Goal: Information Seeking & Learning: Learn about a topic

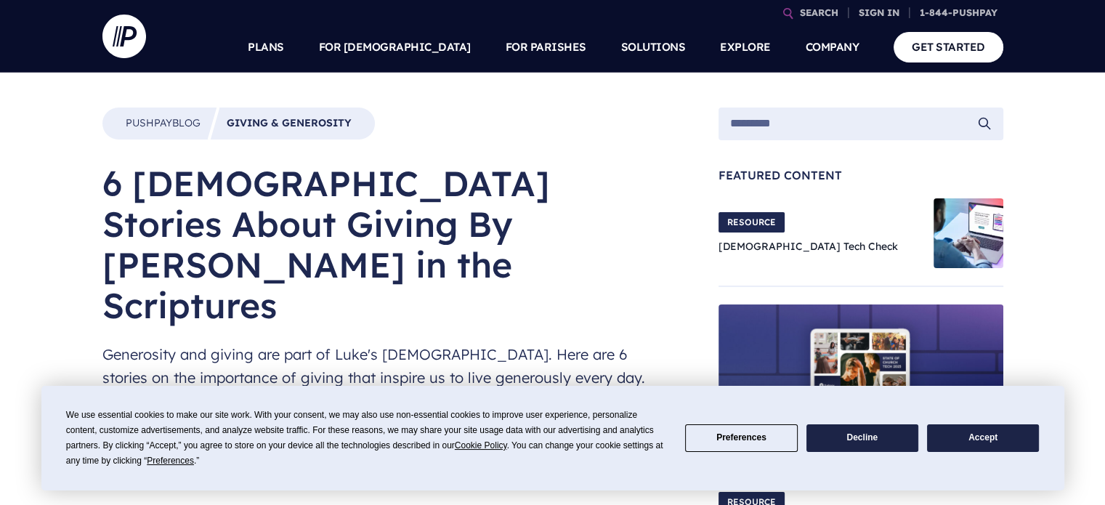
click at [964, 427] on button "Accept" at bounding box center [983, 438] width 112 height 28
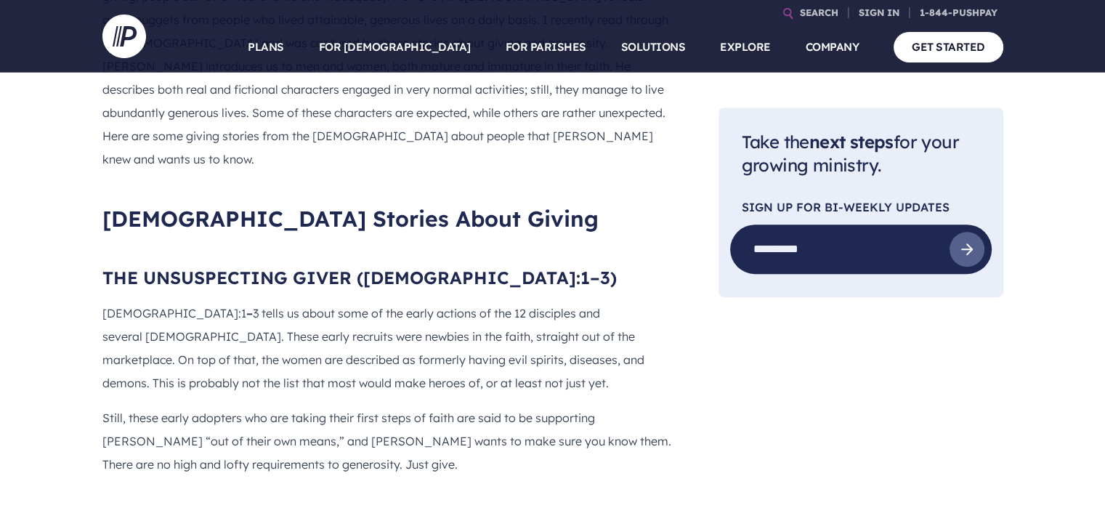
scroll to position [890, 0]
click at [104, 205] on h2 "[DEMOGRAPHIC_DATA] Stories About Giving" at bounding box center [387, 218] width 570 height 26
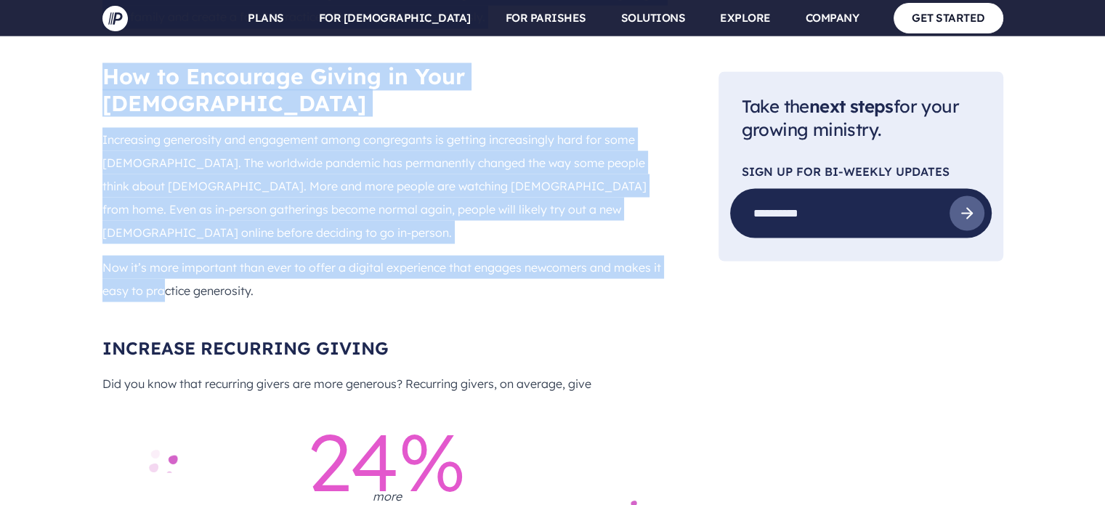
scroll to position [2634, 0]
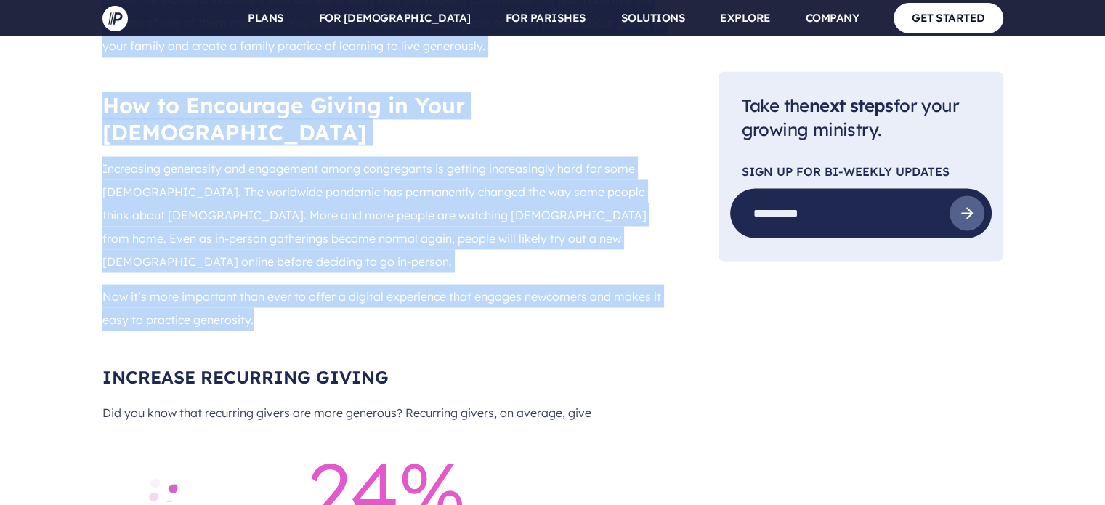
copy div "Lorem Ipsumdo Sitam Consec ADI ELITSEDDOEIU TEMPO (INCI 7:0–6) Utla 0:4 – 4 etd…"
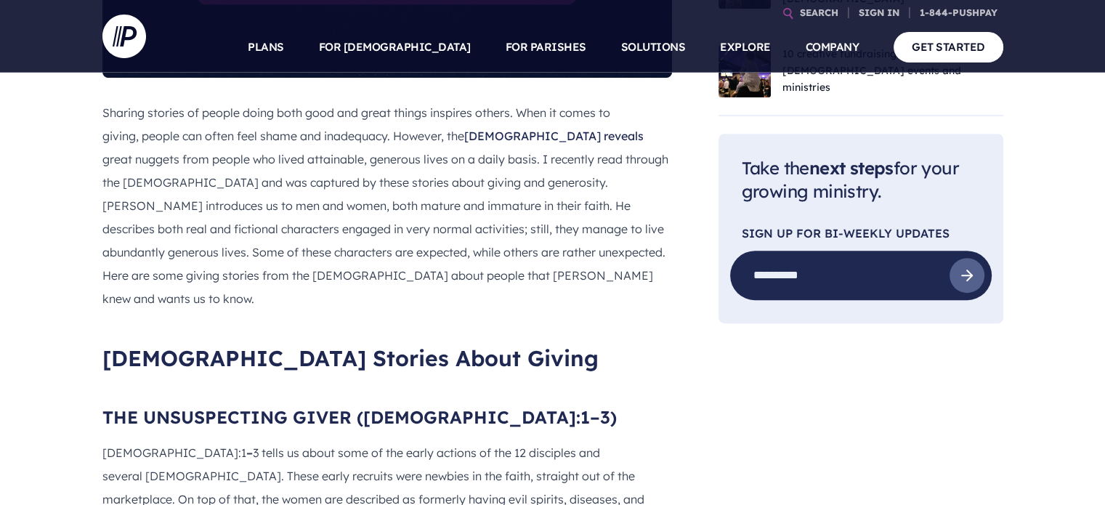
scroll to position [751, 0]
click at [102, 344] on h2 "[DEMOGRAPHIC_DATA] Stories About Giving" at bounding box center [387, 357] width 570 height 26
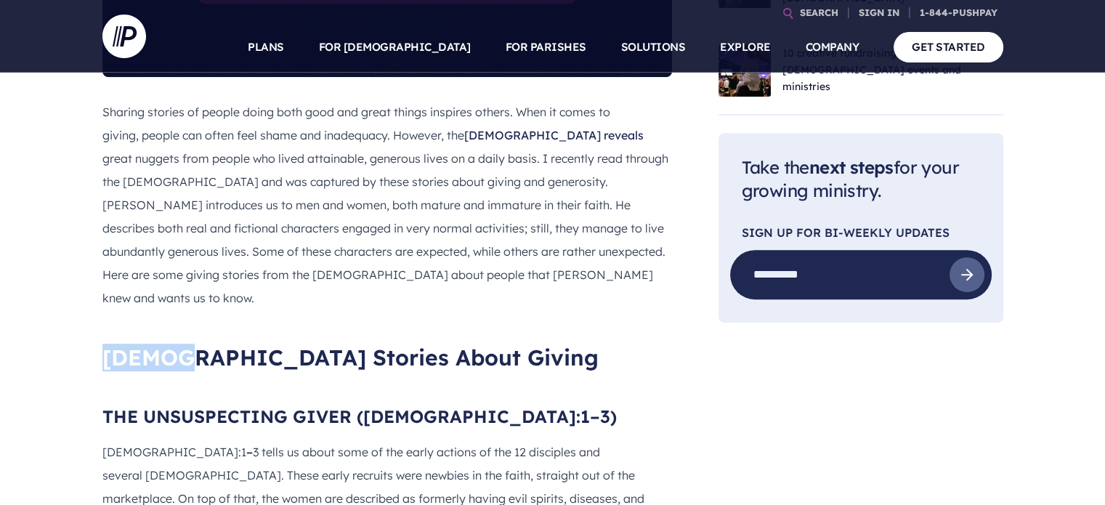
click at [102, 344] on h2 "[DEMOGRAPHIC_DATA] Stories About Giving" at bounding box center [387, 357] width 570 height 26
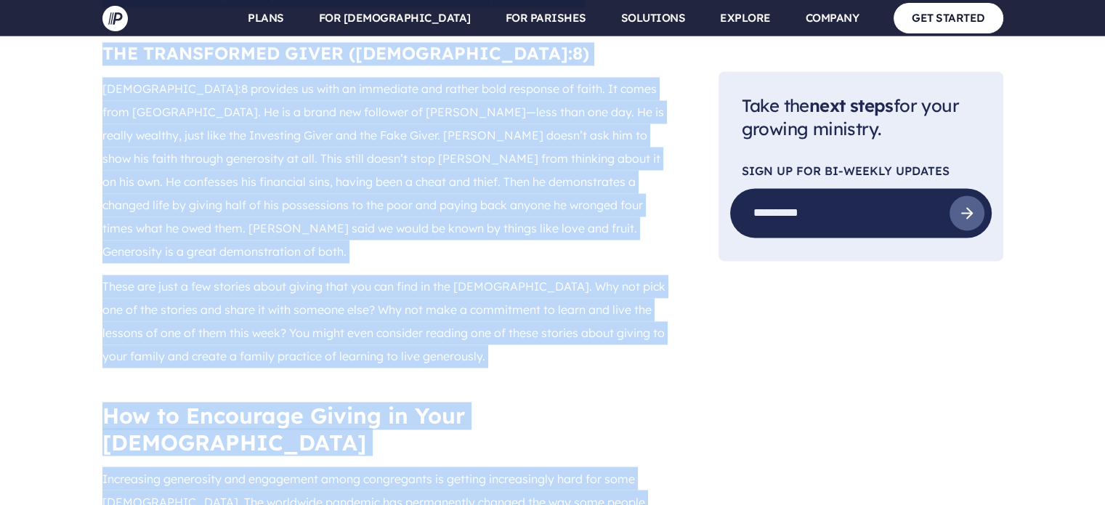
scroll to position [2445, 0]
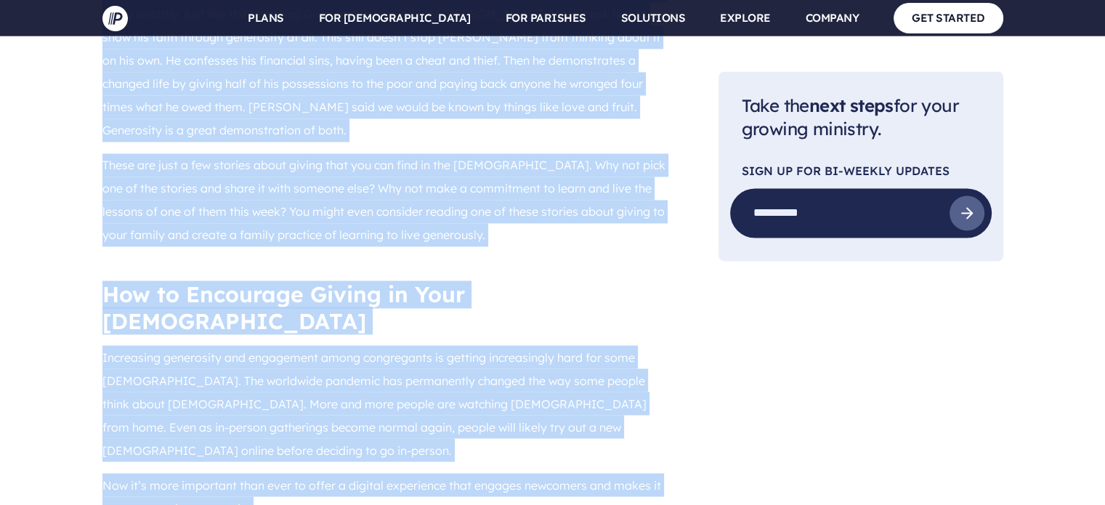
copy div "Lorem Ipsumdo Sitam Consec ADI ELITSEDDOEIU TEMPO (INCI 7:0–6) Utla 0:4 – 4 etd…"
click at [102, 477] on span "Now it’s more important than ever to offer a digital experience that engages ne…" at bounding box center [381, 496] width 559 height 38
